Goal: Task Accomplishment & Management: Use online tool/utility

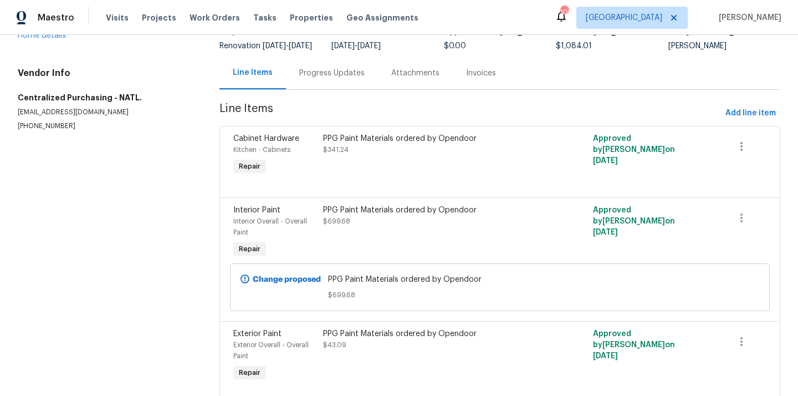
scroll to position [135, 0]
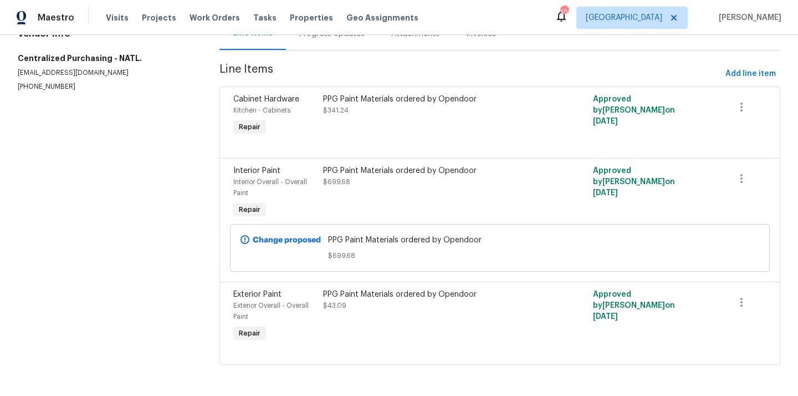
click at [381, 324] on div "PPG Paint Materials ordered by Opendoor $43.09" at bounding box center [432, 317] width 225 height 62
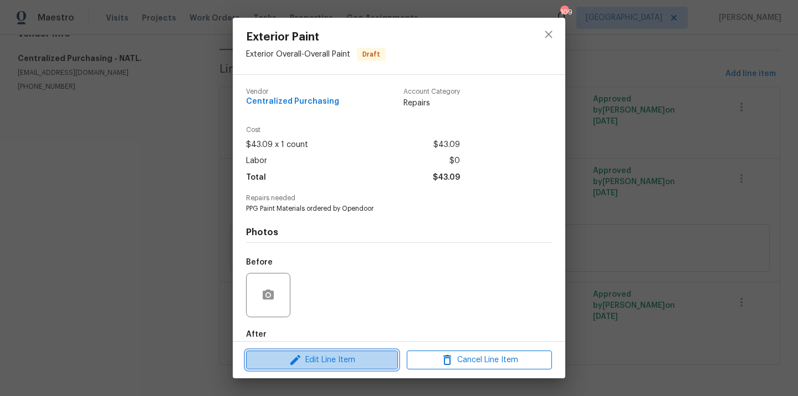
click at [370, 353] on span "Edit Line Item" at bounding box center [322, 360] width 145 height 14
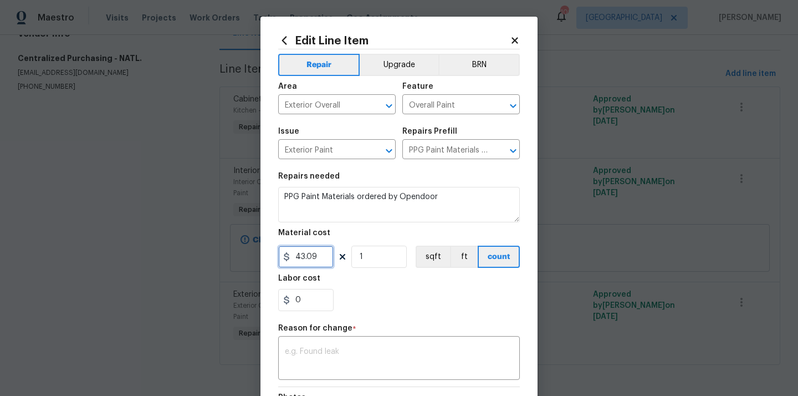
drag, startPoint x: 324, startPoint y: 253, endPoint x: 287, endPoint y: 252, distance: 36.6
click at [294, 252] on input "43.09" at bounding box center [305, 257] width 55 height 22
type input "51.44"
click at [324, 356] on textarea at bounding box center [399, 359] width 228 height 23
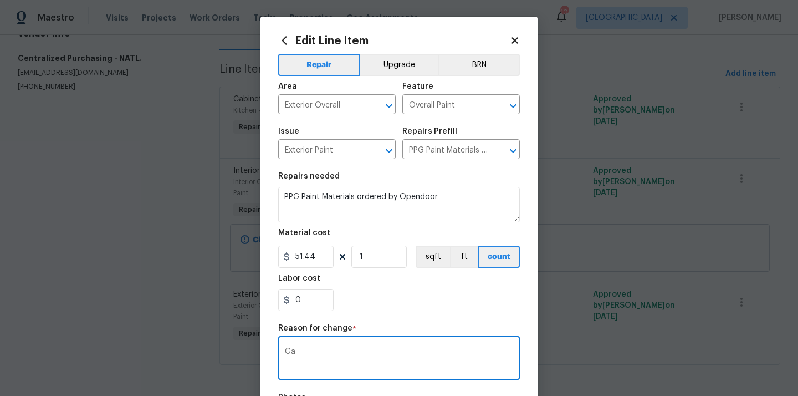
type textarea "G"
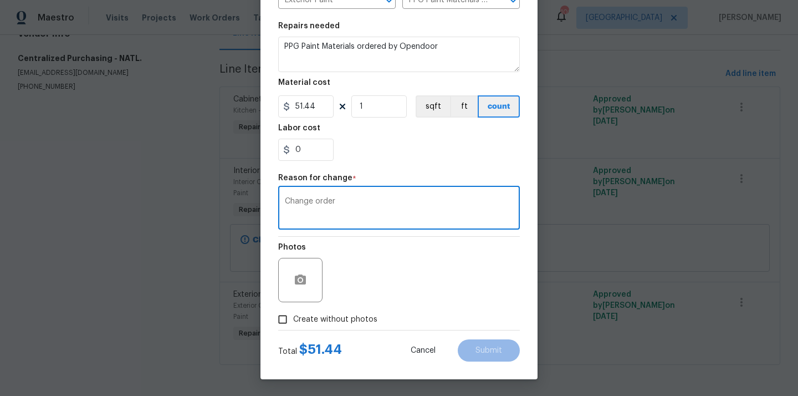
type textarea "Change order"
click at [358, 320] on span "Create without photos" at bounding box center [335, 320] width 84 height 12
click at [293, 320] on input "Create without photos" at bounding box center [282, 319] width 21 height 21
checkbox input "true"
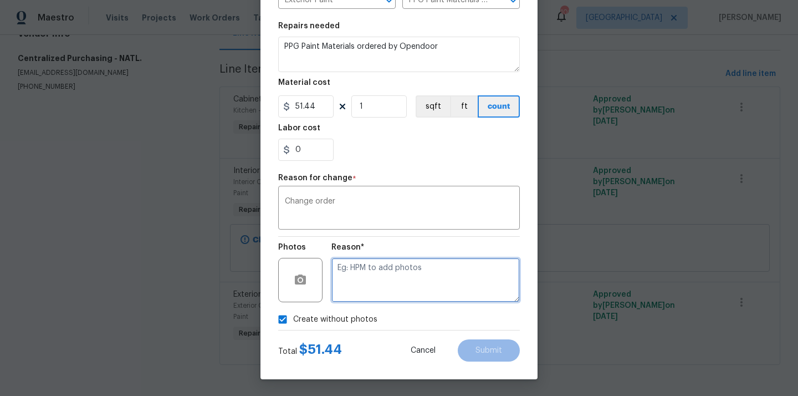
click at [378, 291] on textarea at bounding box center [426, 280] width 189 height 44
type textarea "N/A"
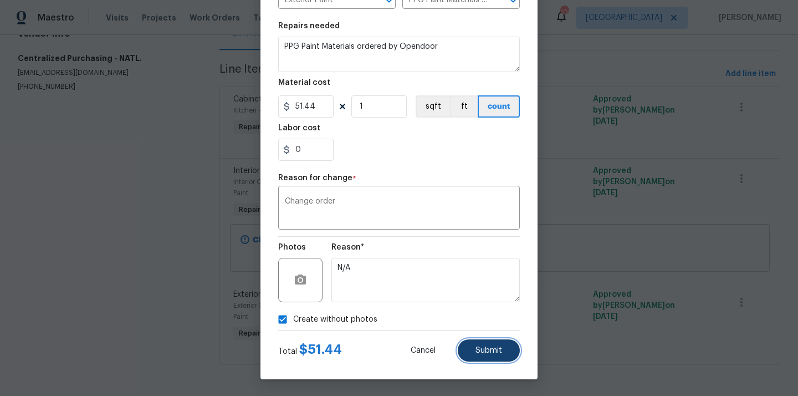
click at [481, 349] on span "Submit" at bounding box center [489, 351] width 27 height 8
type input "43.09"
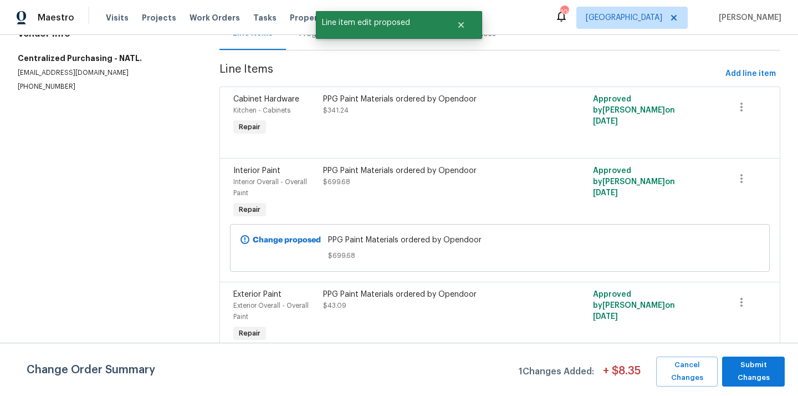
scroll to position [0, 0]
click at [751, 370] on span "Submit Changes" at bounding box center [754, 372] width 52 height 26
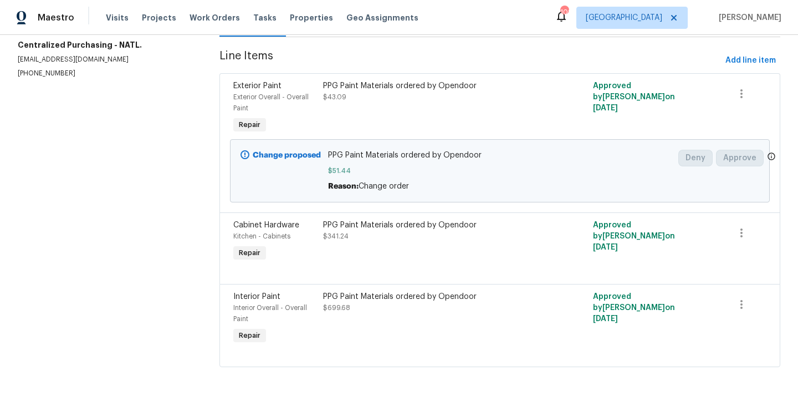
scroll to position [151, 0]
